Goal: Obtain resource: Download file/media

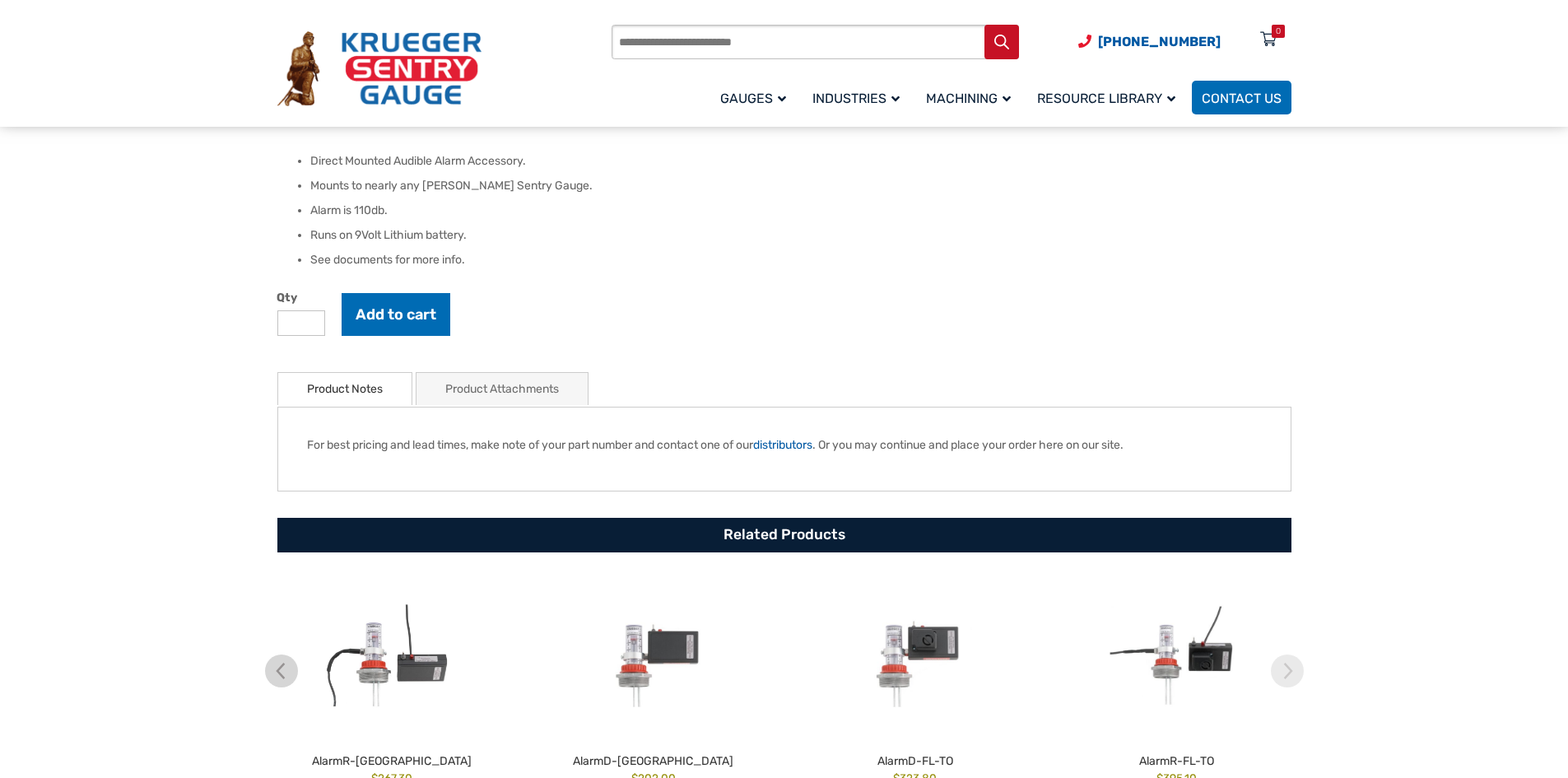
scroll to position [576, 0]
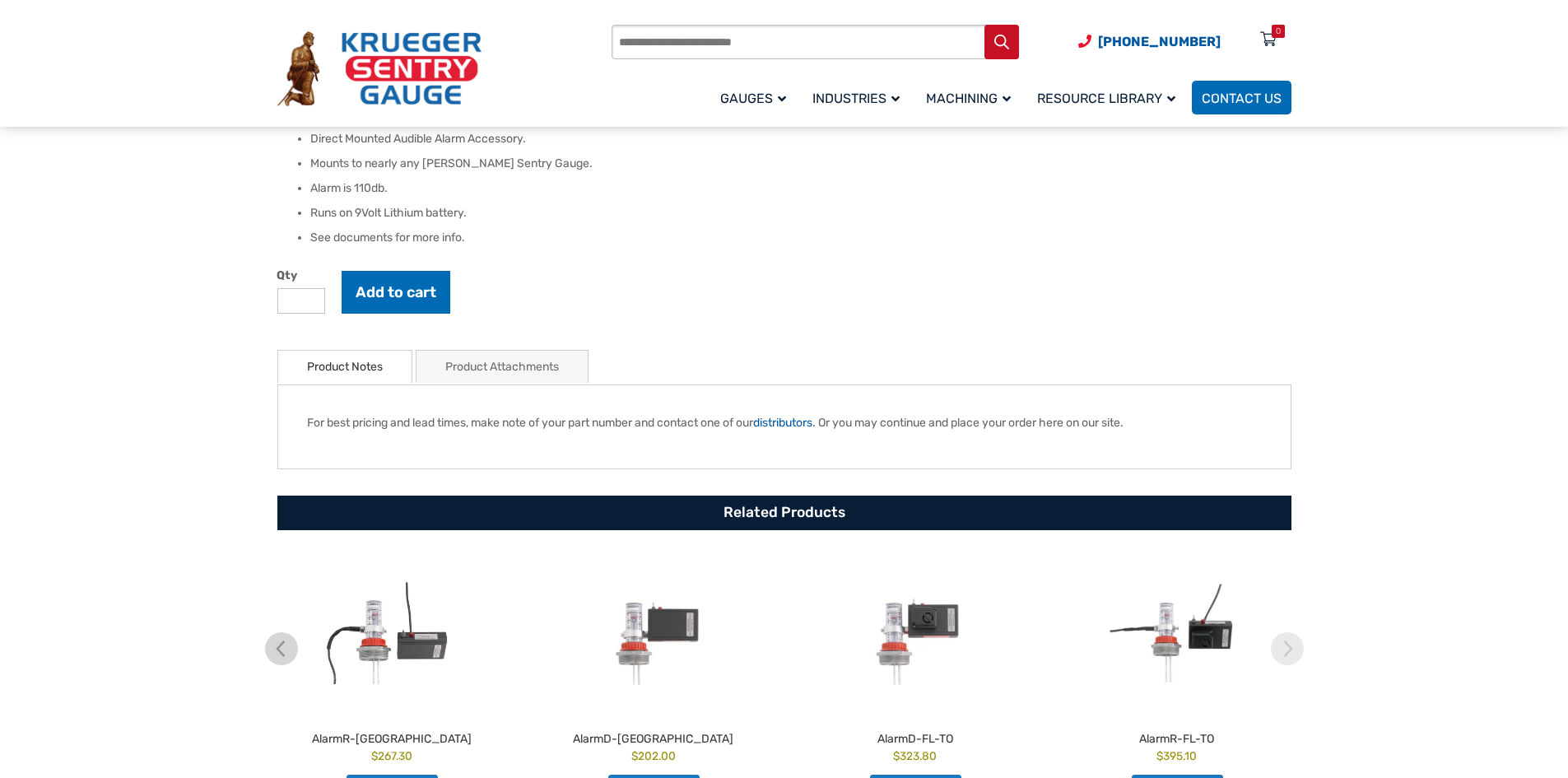
click at [477, 372] on link "Product Attachments" at bounding box center [502, 367] width 114 height 32
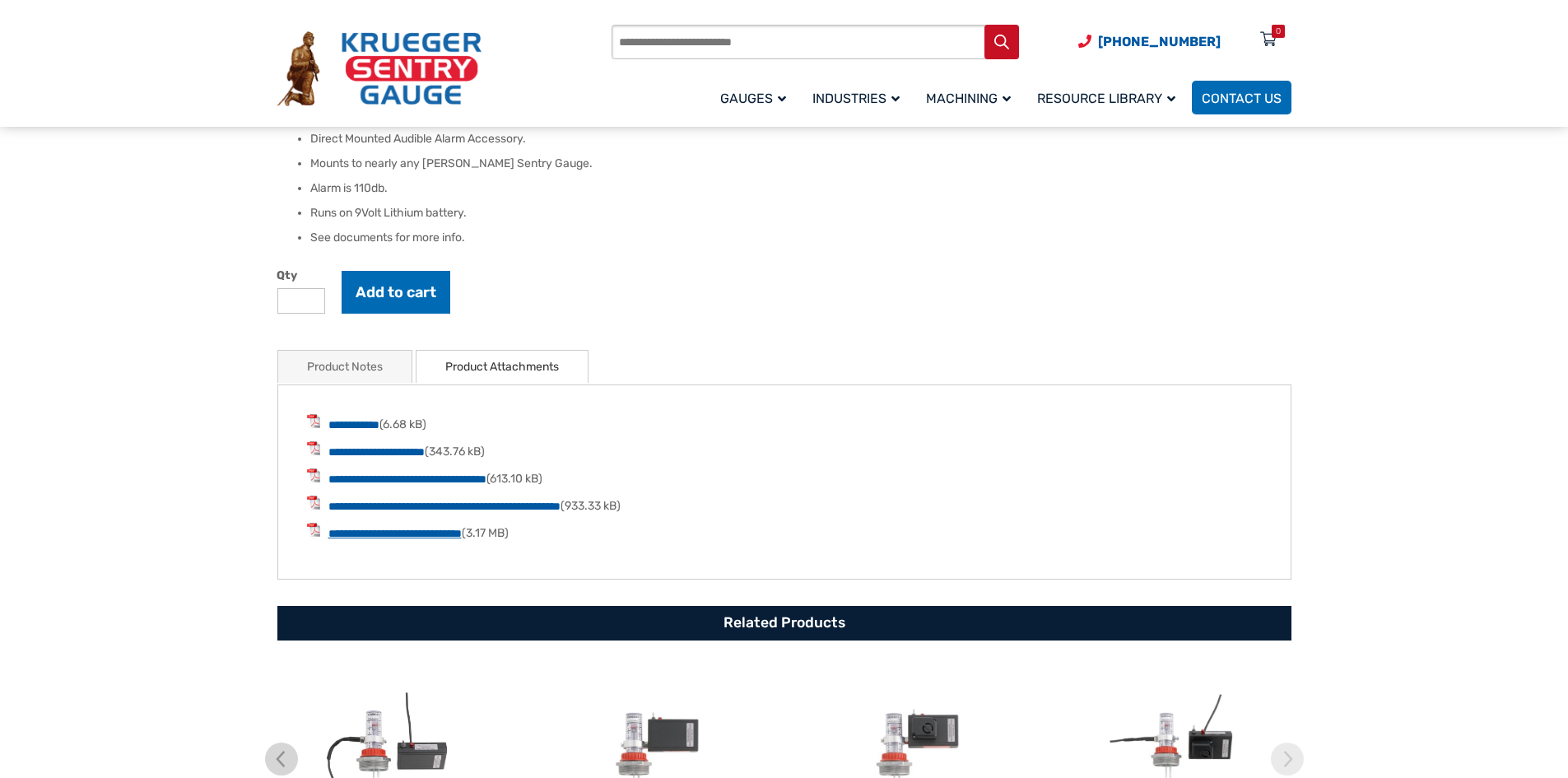
click at [398, 535] on link "**********" at bounding box center [394, 534] width 133 height 12
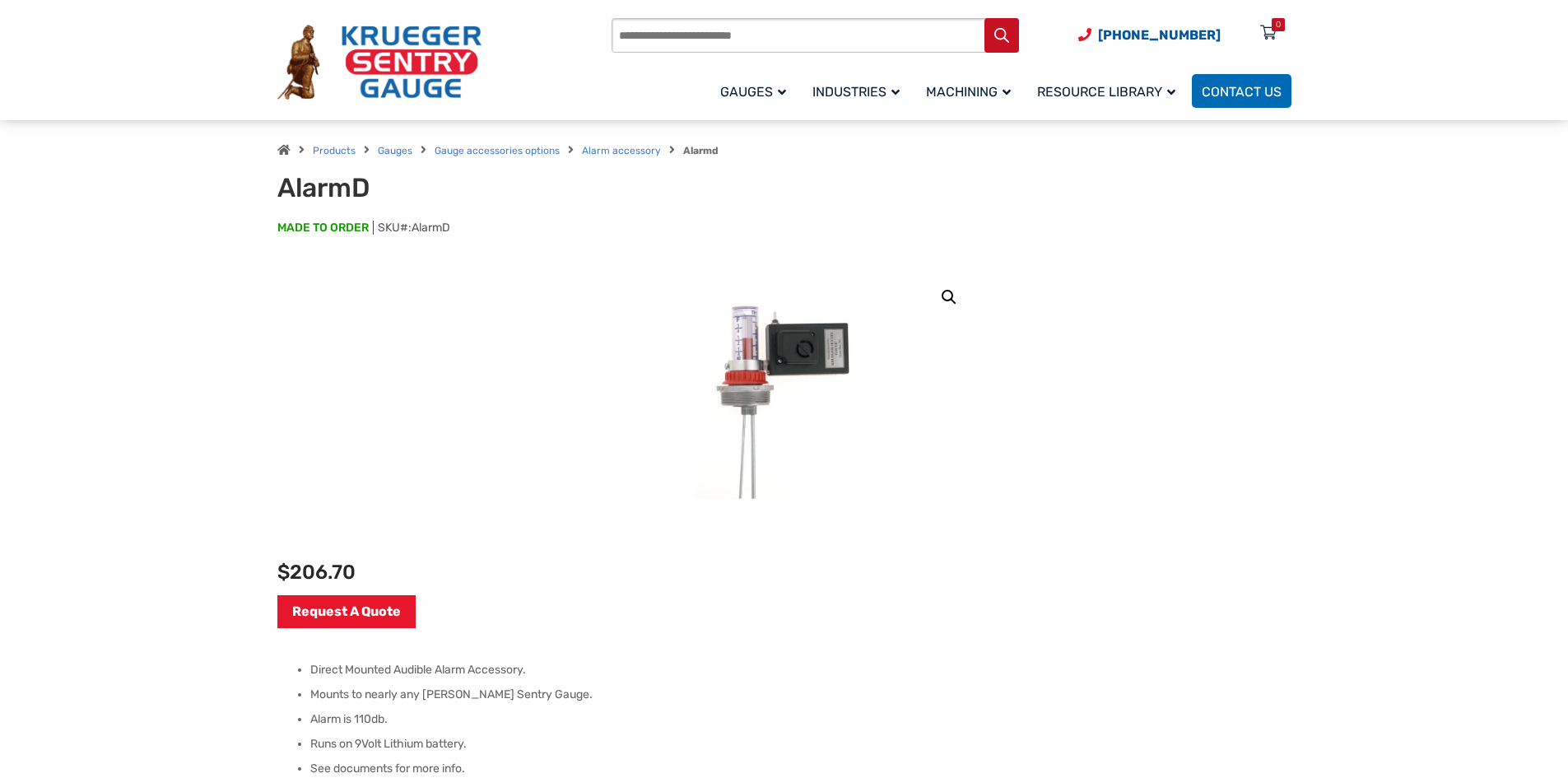
scroll to position [0, 0]
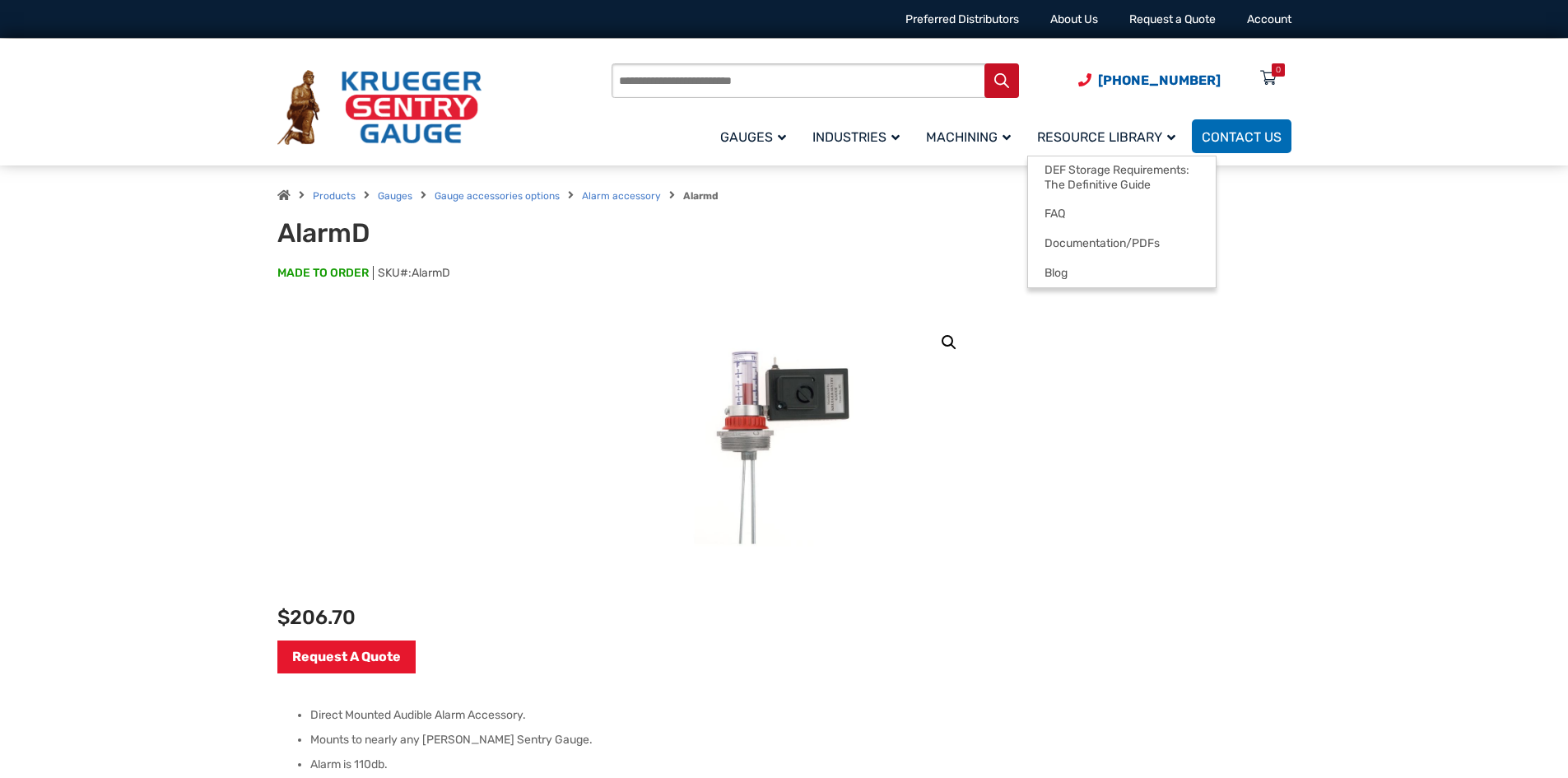
click at [1172, 137] on span "Resource Library" at bounding box center [1106, 137] width 138 height 15
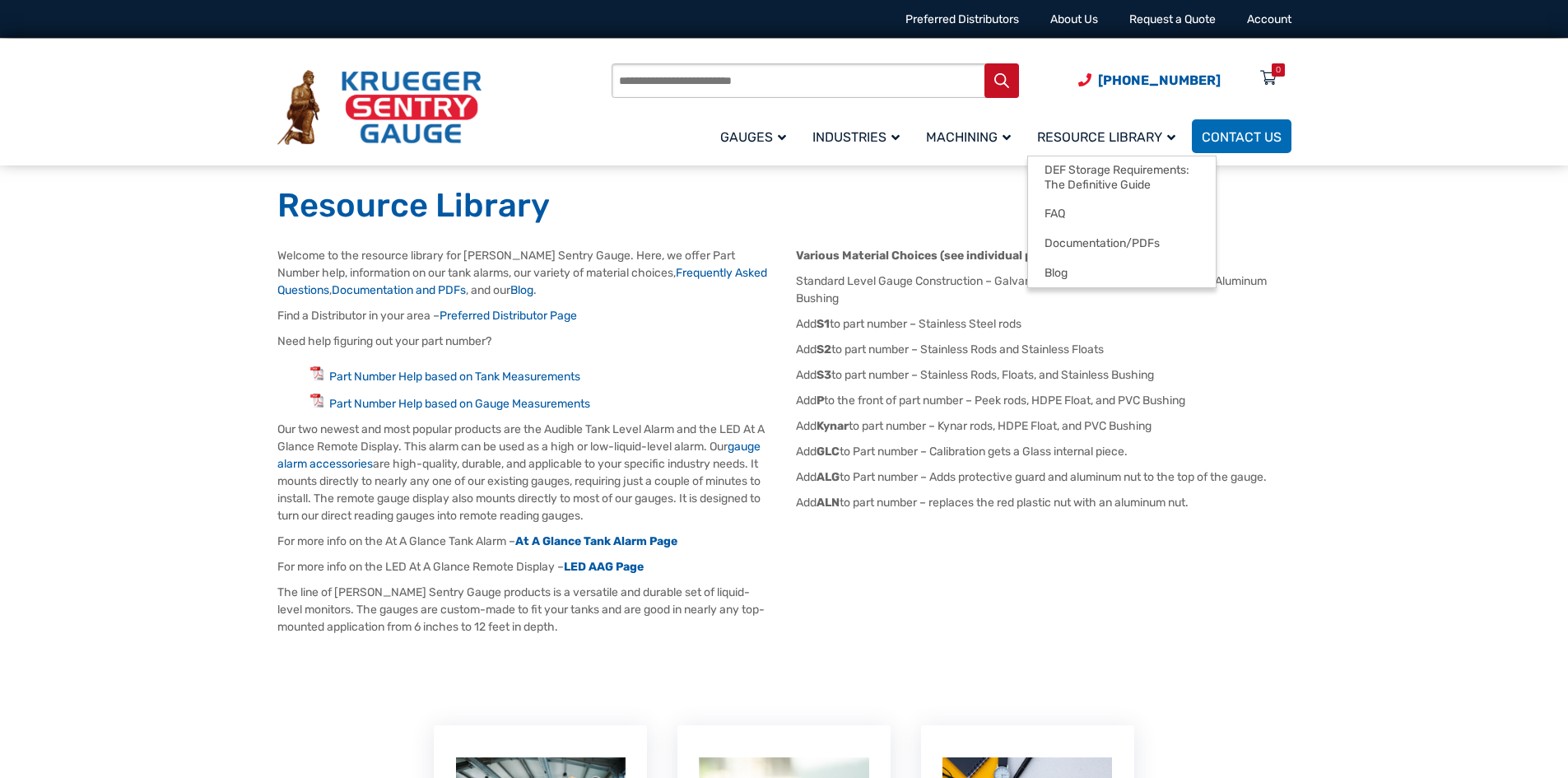
click at [1169, 137] on span "Resource Library" at bounding box center [1106, 137] width 138 height 15
click at [1096, 241] on span "Documentation/PDFs" at bounding box center [1102, 243] width 115 height 14
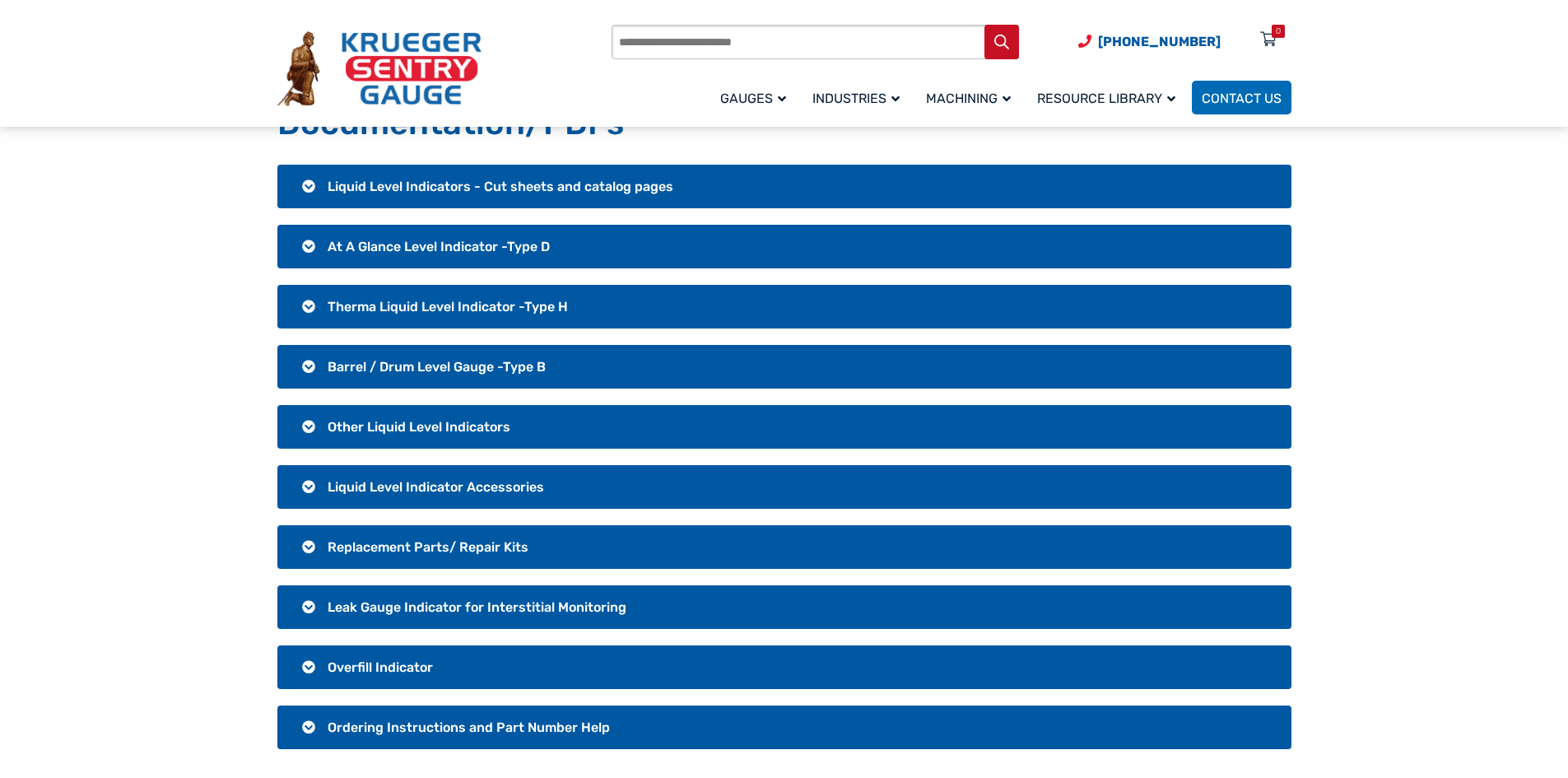
scroll to position [165, 0]
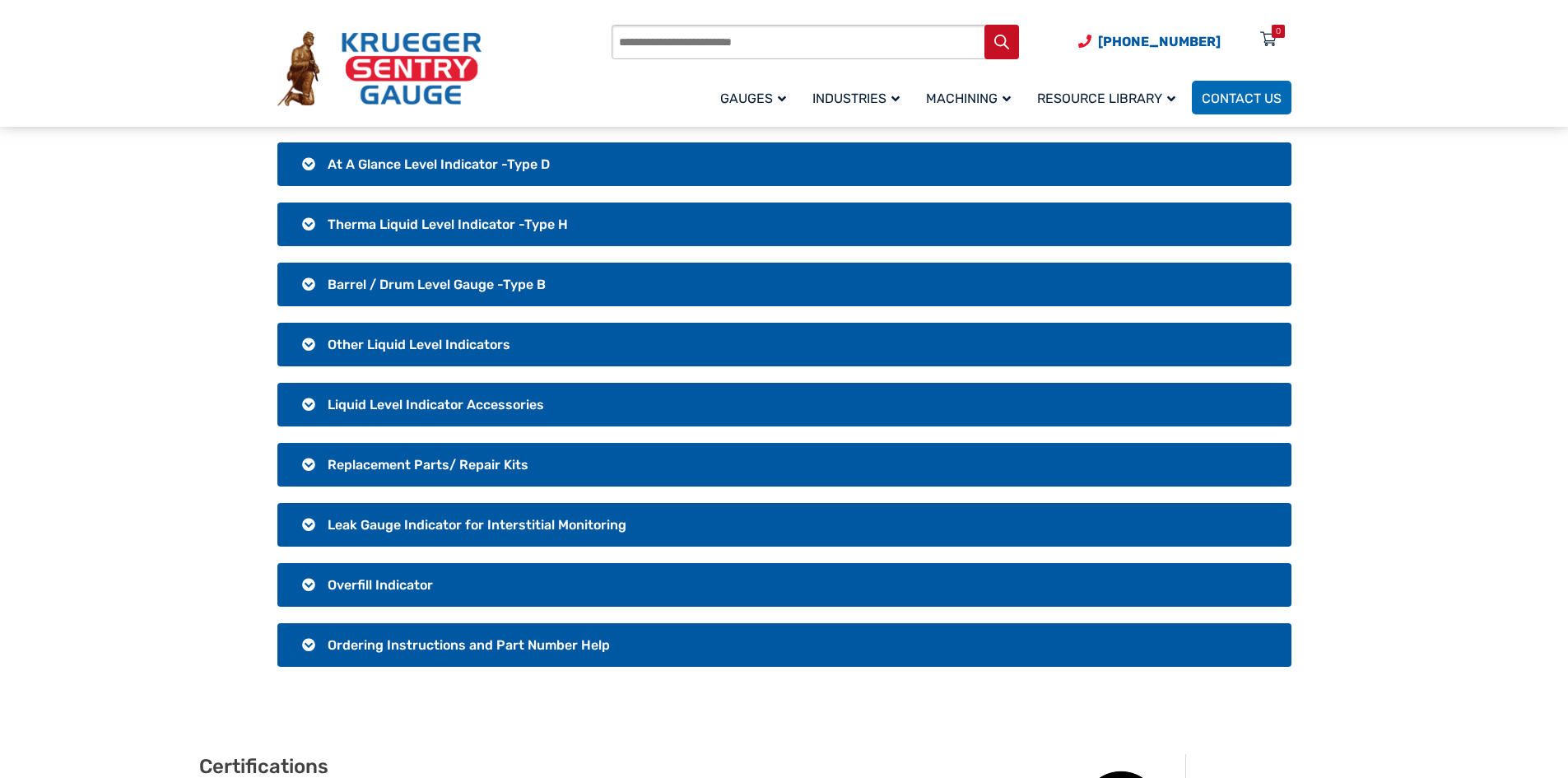
click at [359, 587] on span "Overfill Indicator" at bounding box center [380, 585] width 105 height 15
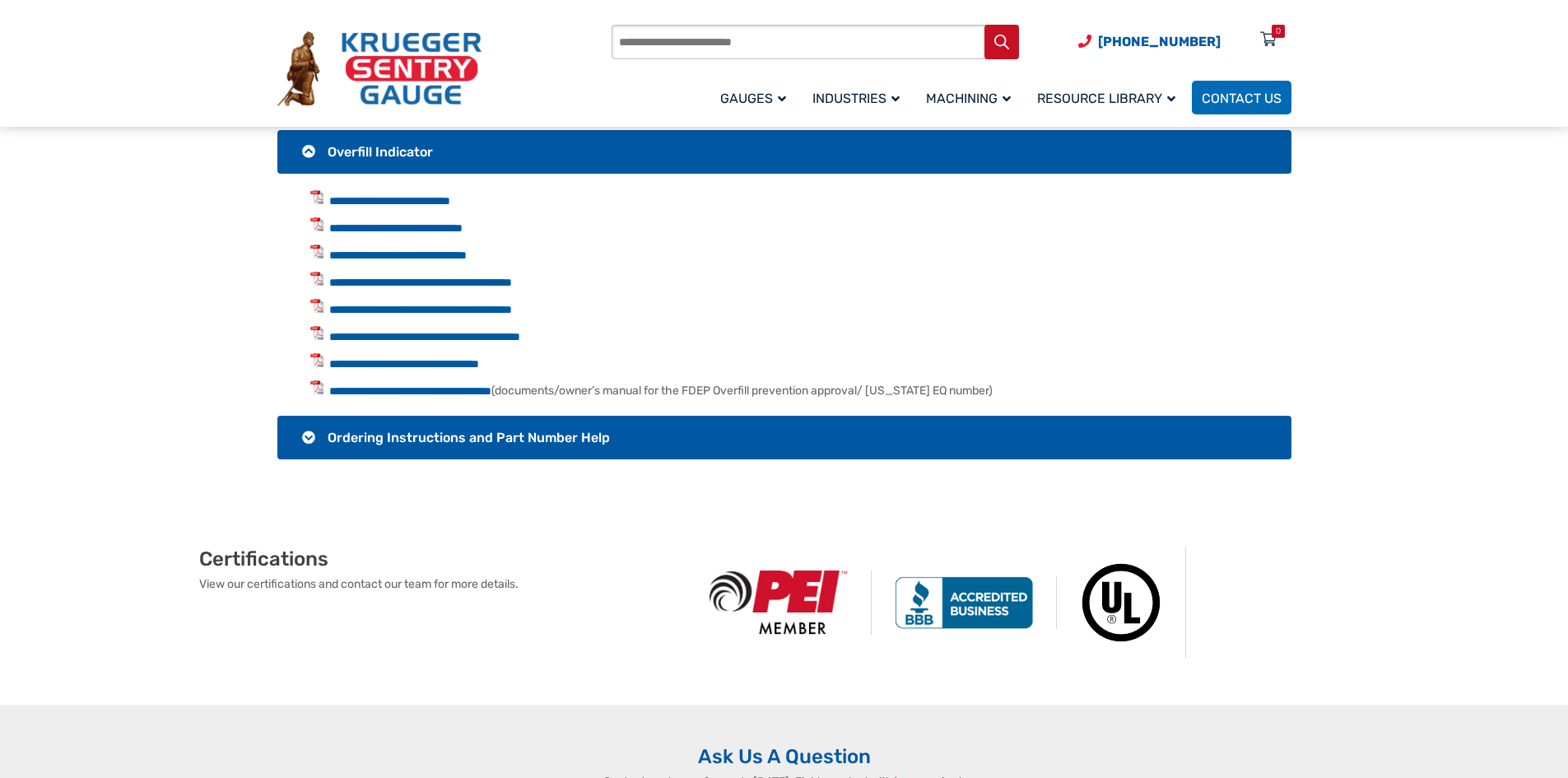
scroll to position [658, 0]
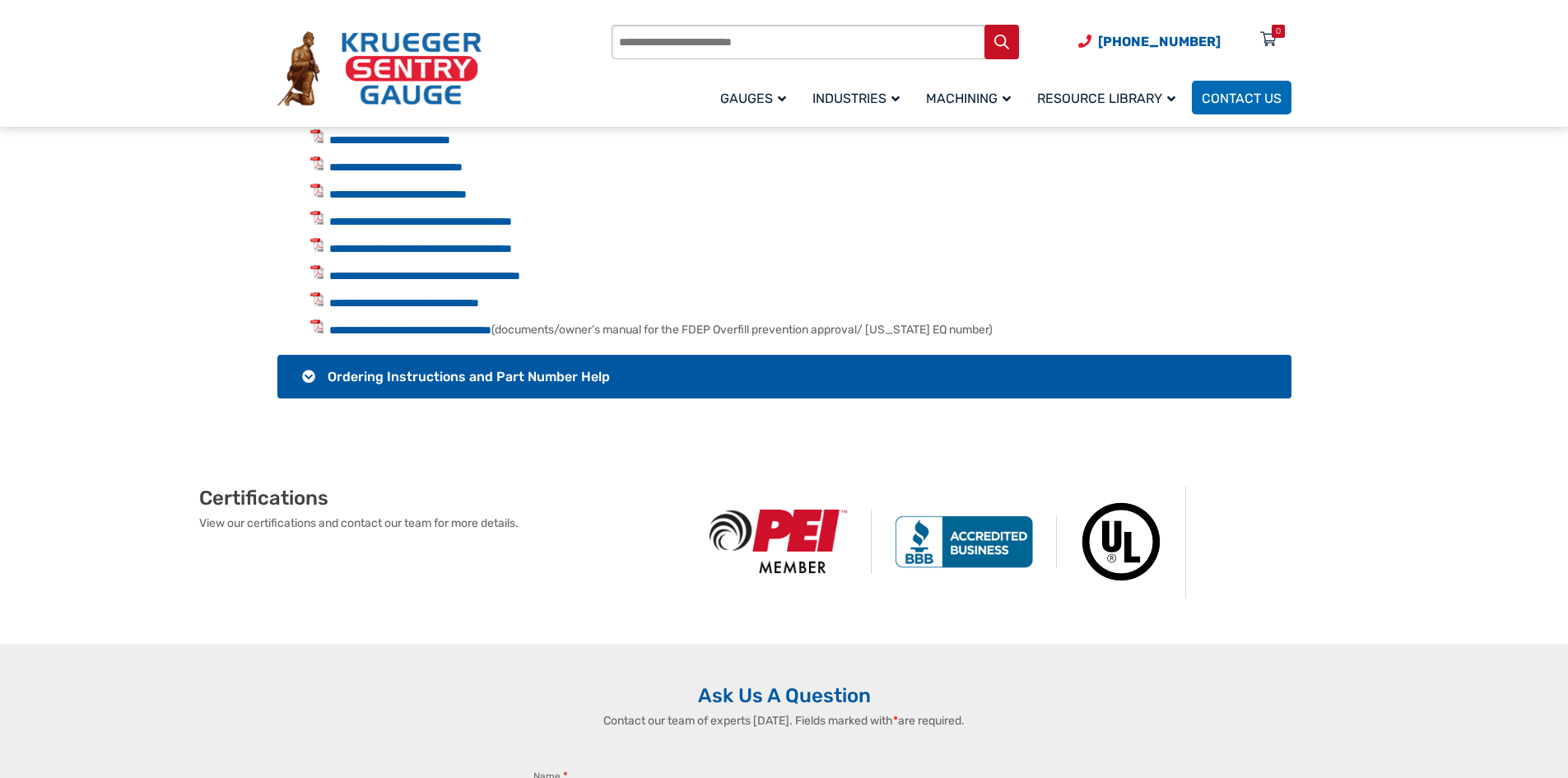
click at [306, 381] on h3 "Ordering Instructions and Part Number Help" at bounding box center [784, 376] width 1014 height 43
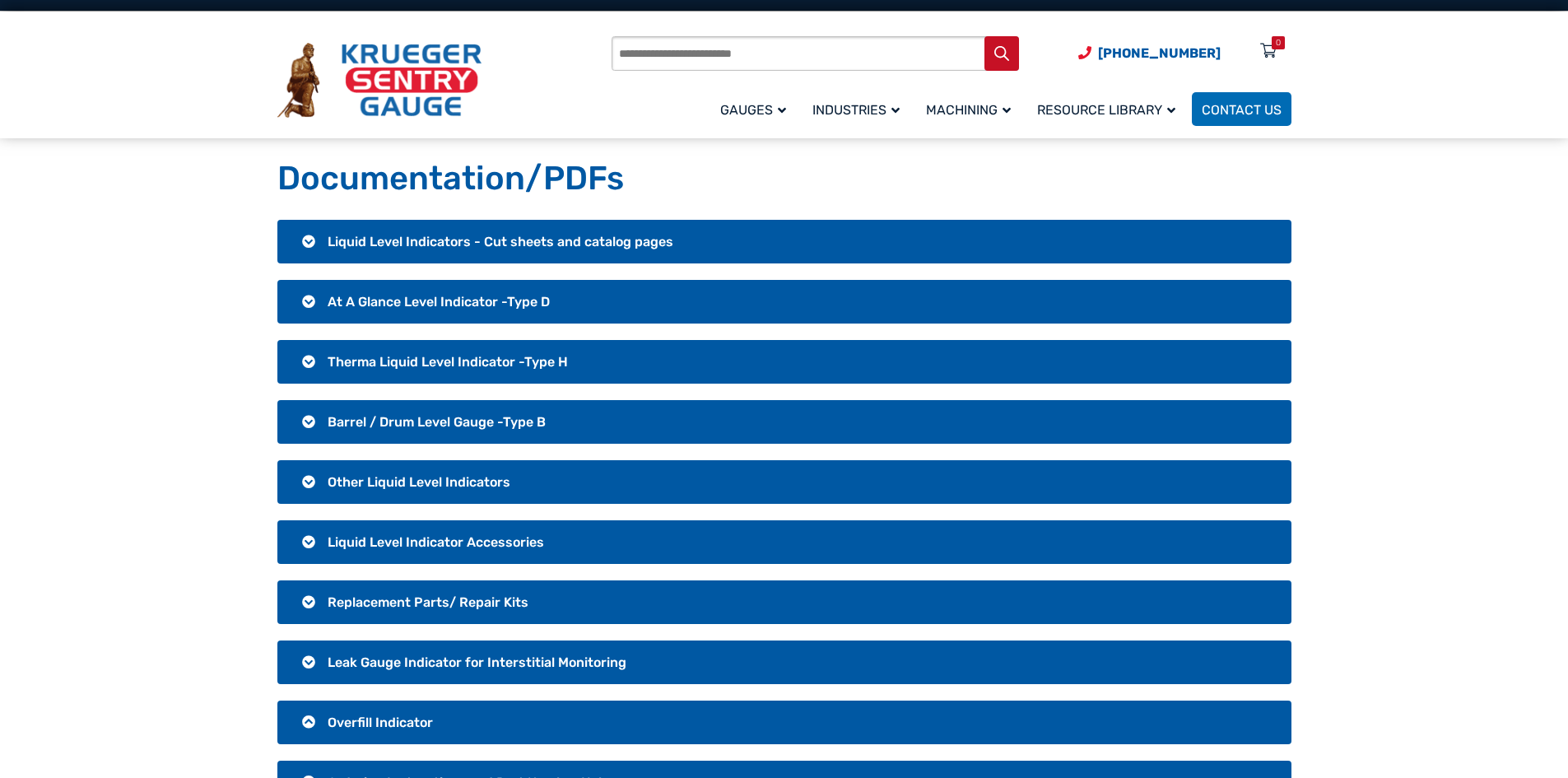
scroll to position [0, 0]
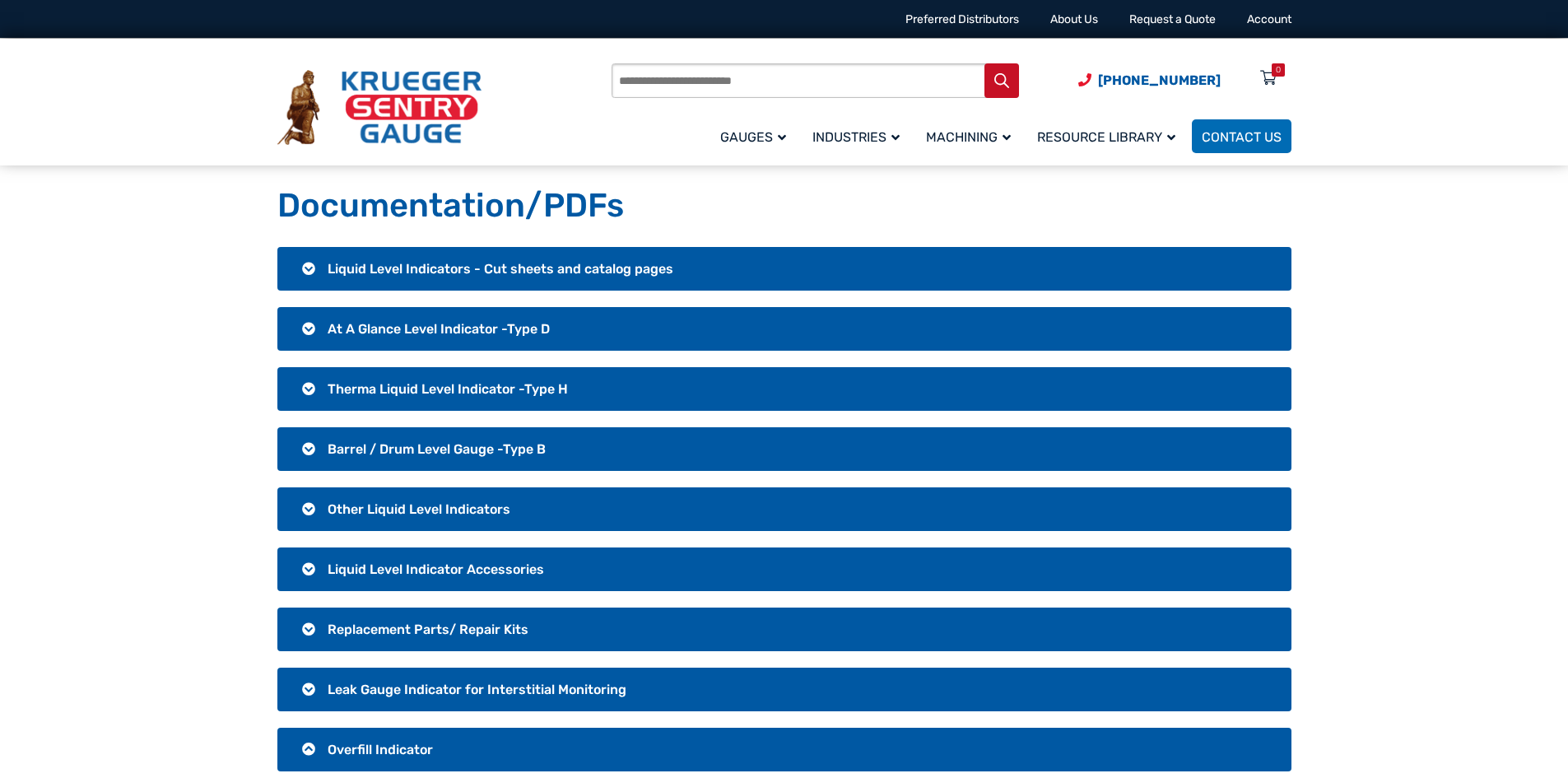
click at [768, 80] on input "Products search" at bounding box center [815, 81] width 407 height 35
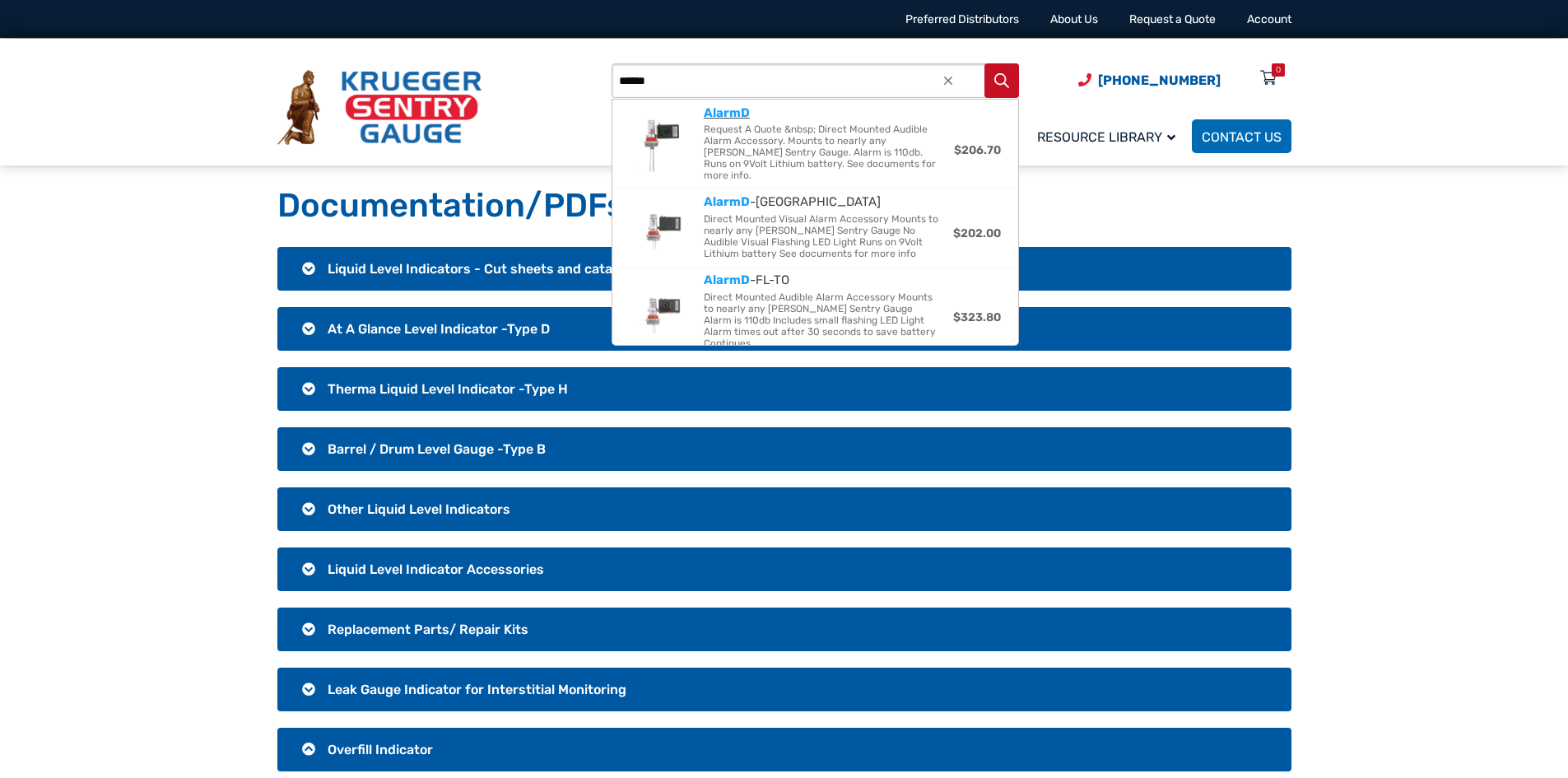
click at [672, 120] on img at bounding box center [661, 143] width 66 height 66
type input "******"
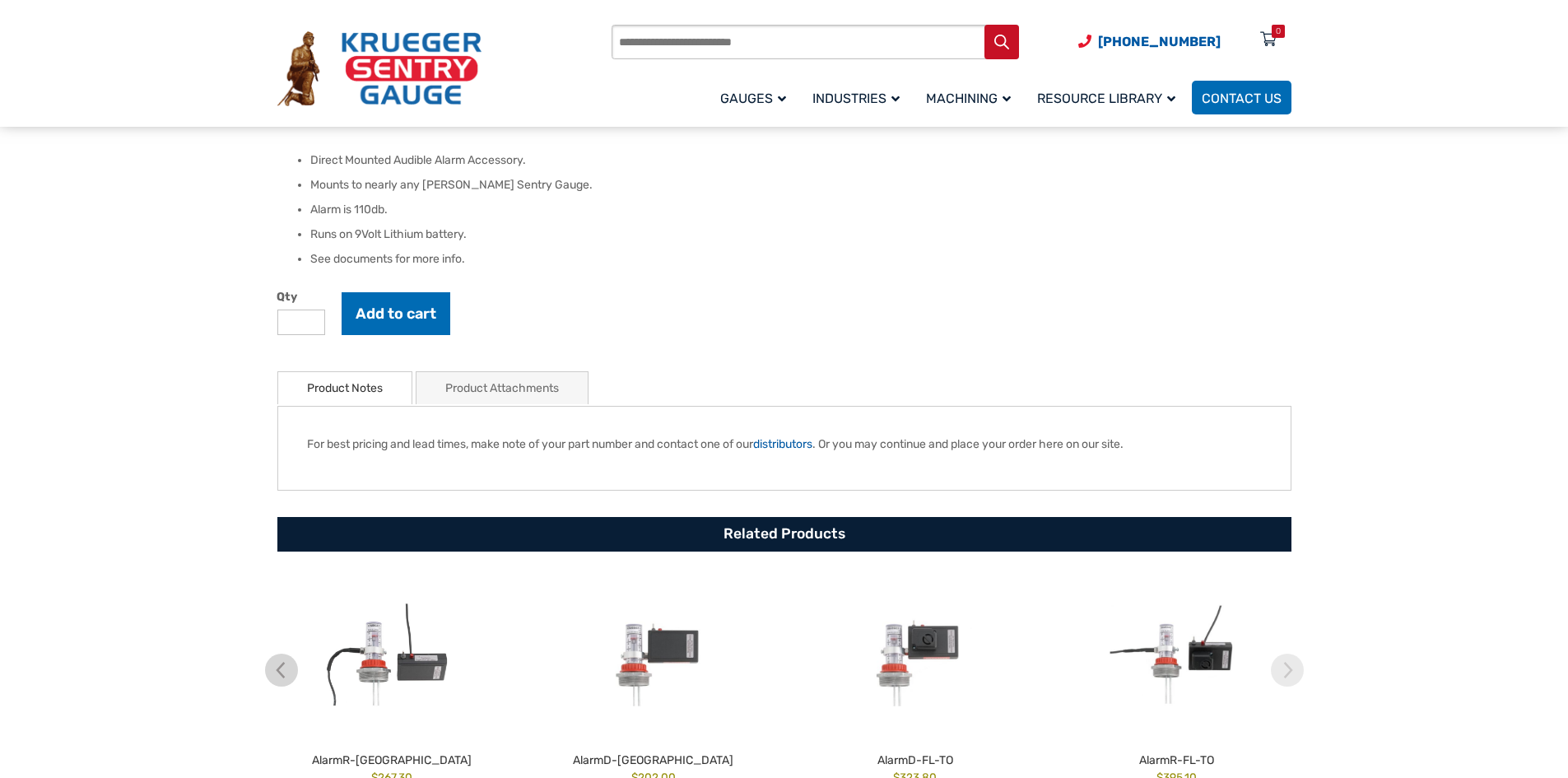
scroll to position [427, 0]
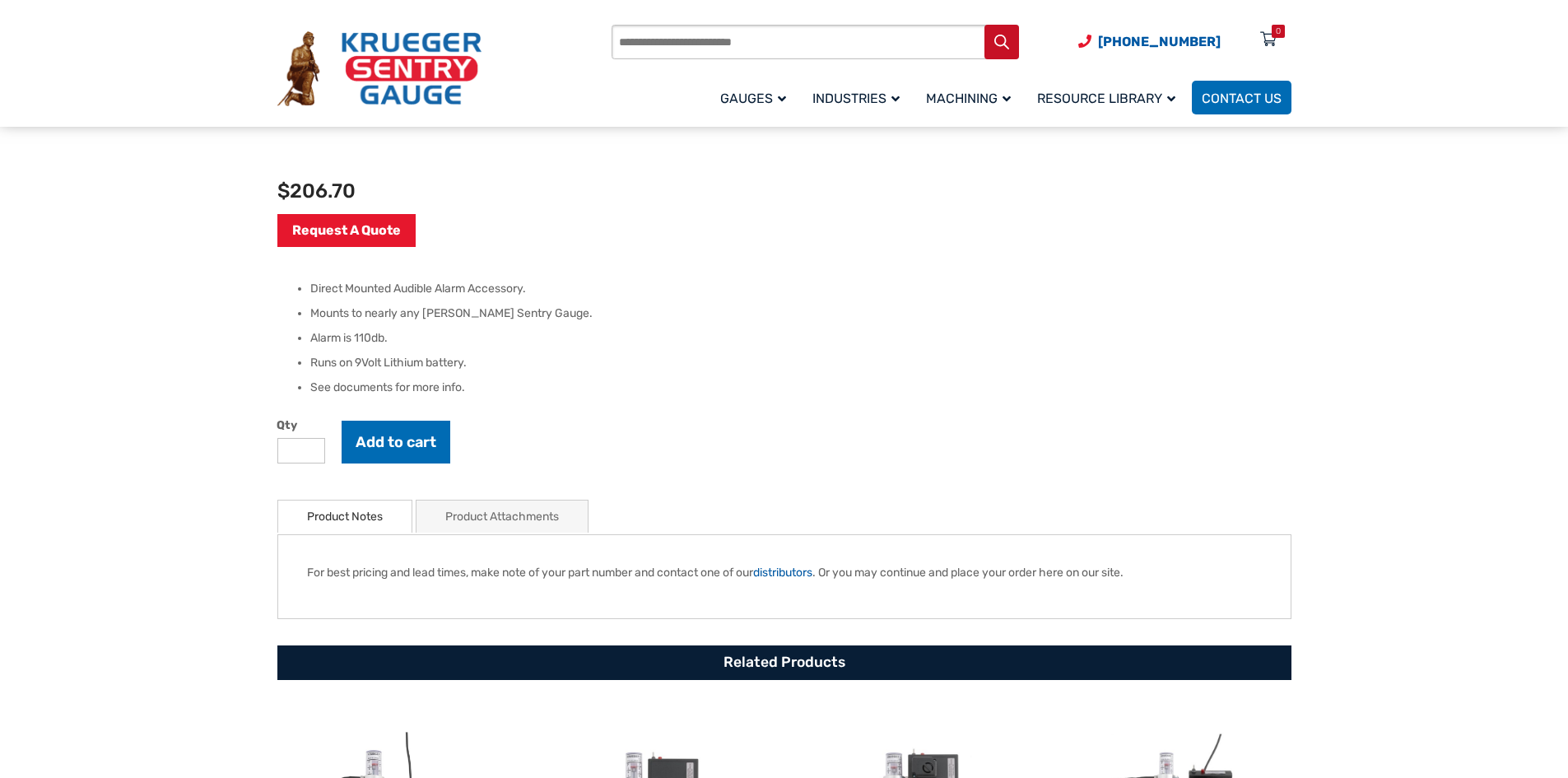
click at [472, 515] on link "Product Attachments" at bounding box center [502, 517] width 114 height 32
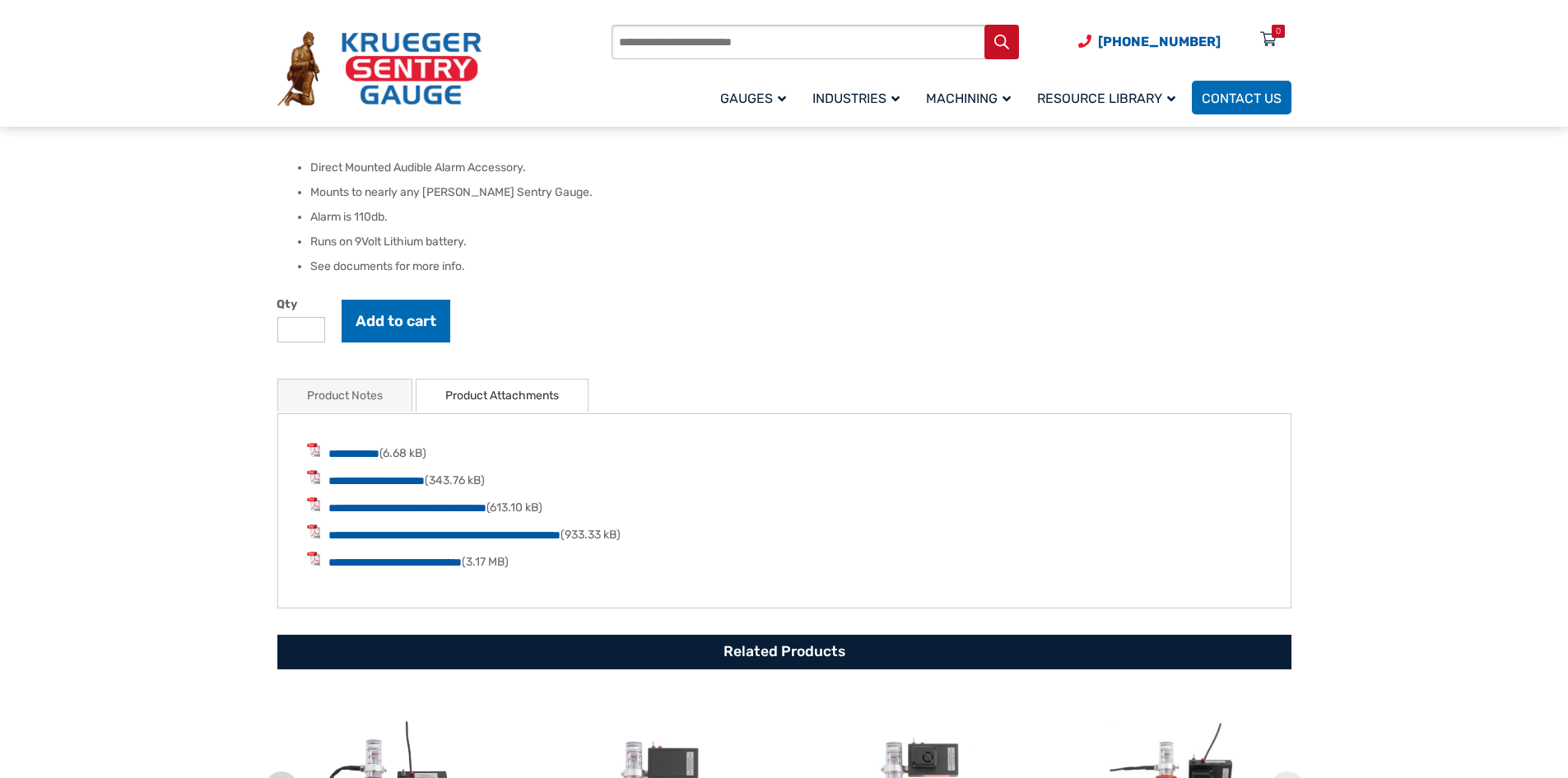
scroll to position [591, 0]
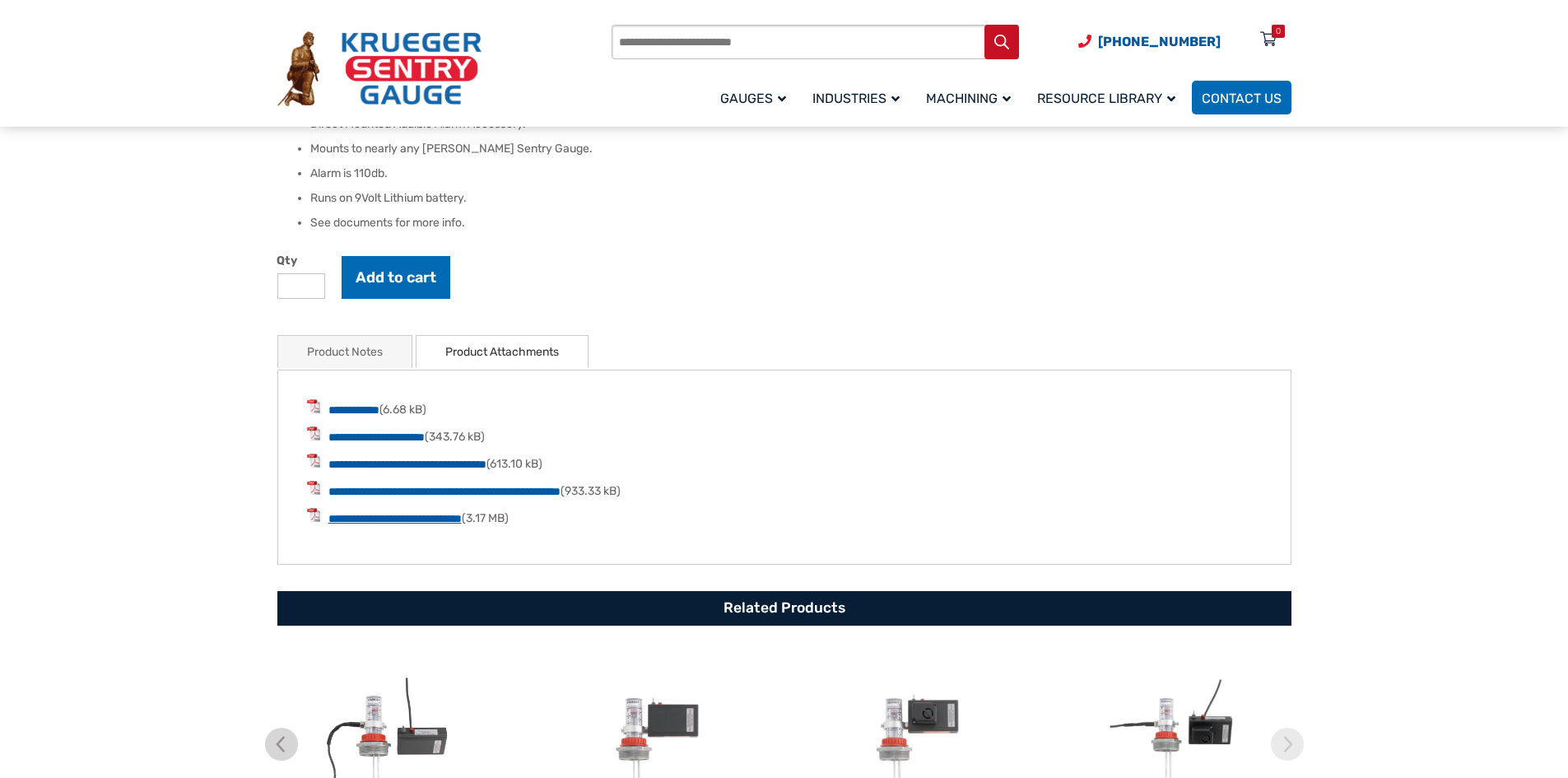
click at [404, 515] on link "**********" at bounding box center [394, 519] width 133 height 12
